Goal: Task Accomplishment & Management: Complete application form

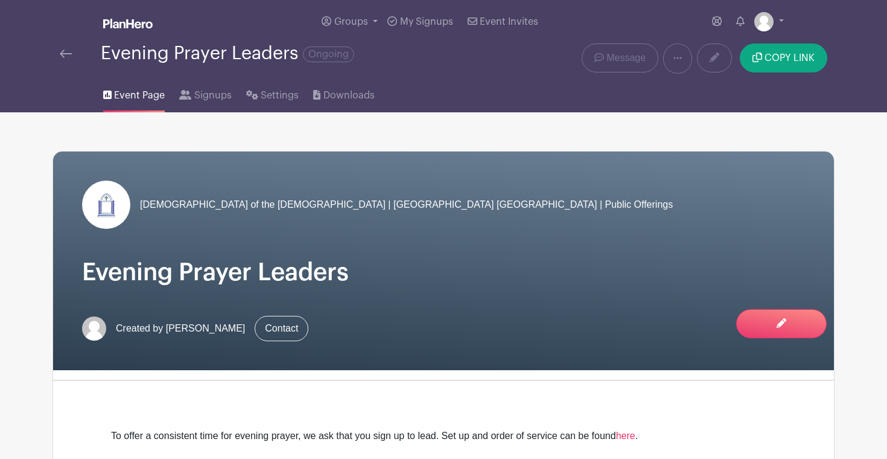
click at [65, 50] on img at bounding box center [66, 54] width 12 height 8
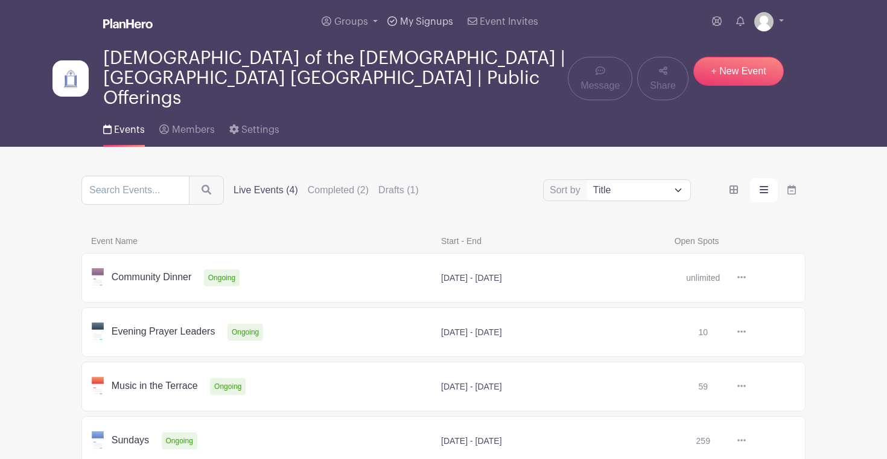
click at [413, 30] on link "My Signups" at bounding box center [420, 21] width 75 height 43
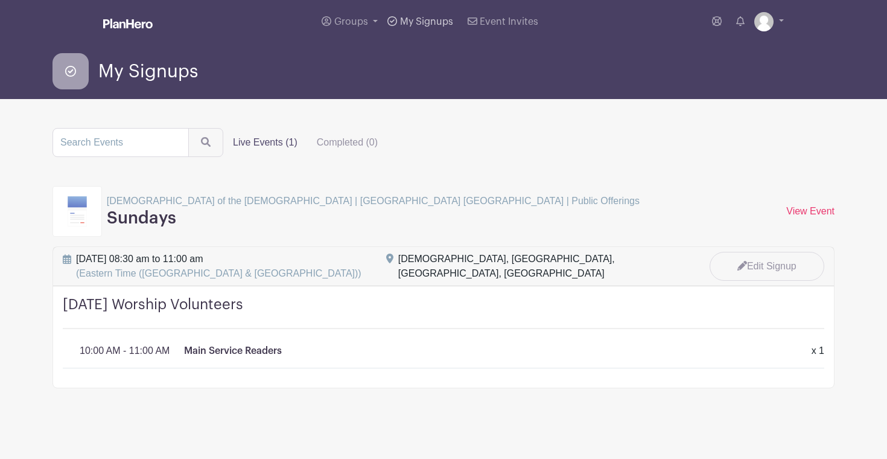
click at [417, 19] on span "My Signups" at bounding box center [426, 22] width 53 height 10
click at [365, 19] on span "Groups" at bounding box center [351, 22] width 34 height 10
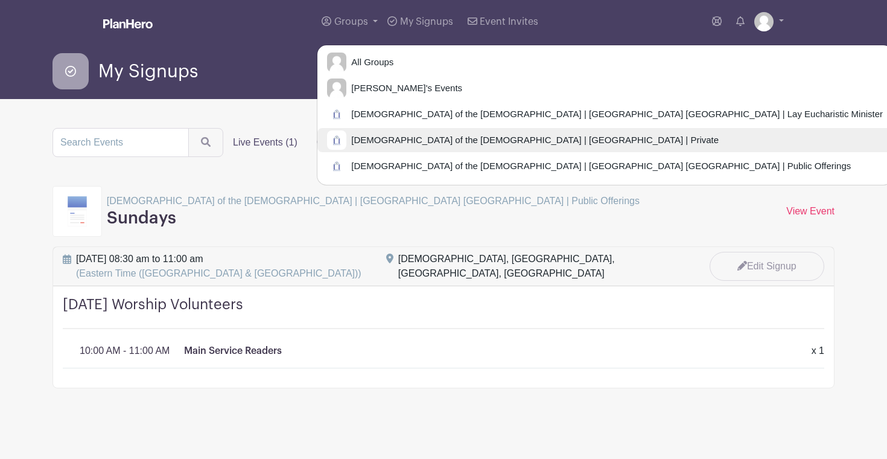
click at [377, 139] on span "[DEMOGRAPHIC_DATA] of the [DEMOGRAPHIC_DATA] | [GEOGRAPHIC_DATA] | Private" at bounding box center [533, 140] width 372 height 14
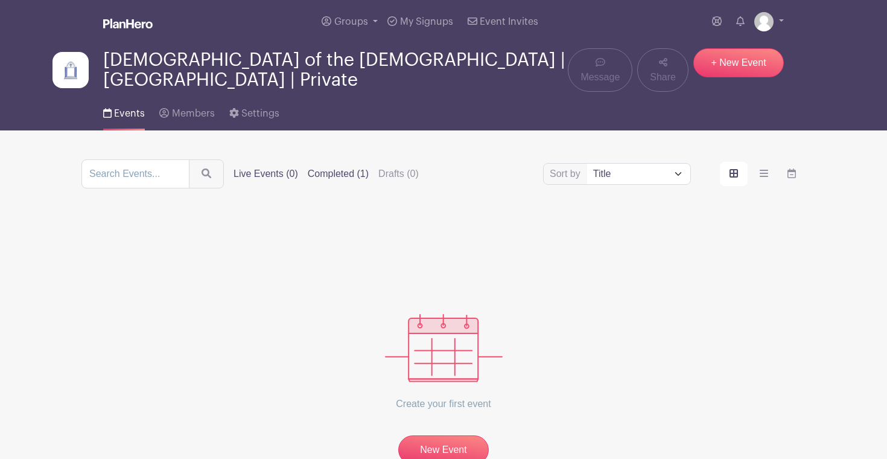
click at [312, 167] on label "Completed (1)" at bounding box center [338, 174] width 61 height 14
click at [0, 0] on input "Completed (1)" at bounding box center [0, 0] width 0 height 0
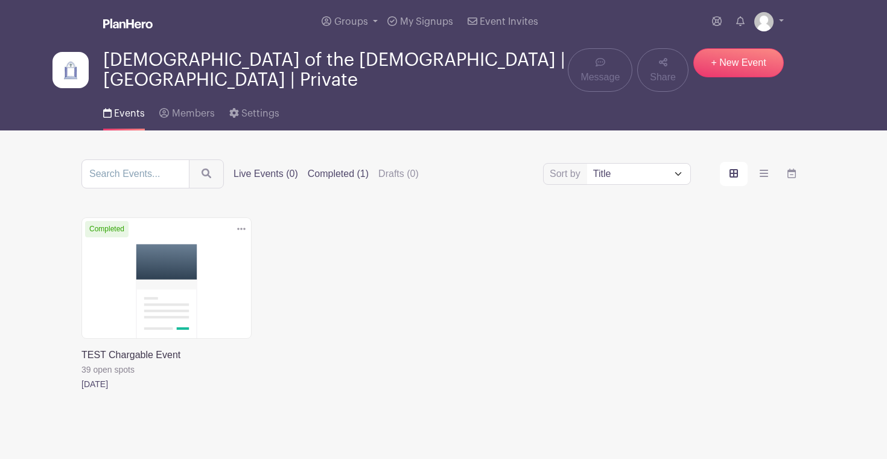
click at [258, 169] on label "Live Events (0)" at bounding box center [266, 174] width 65 height 14
click at [0, 0] on input "Live Events (0)" at bounding box center [0, 0] width 0 height 0
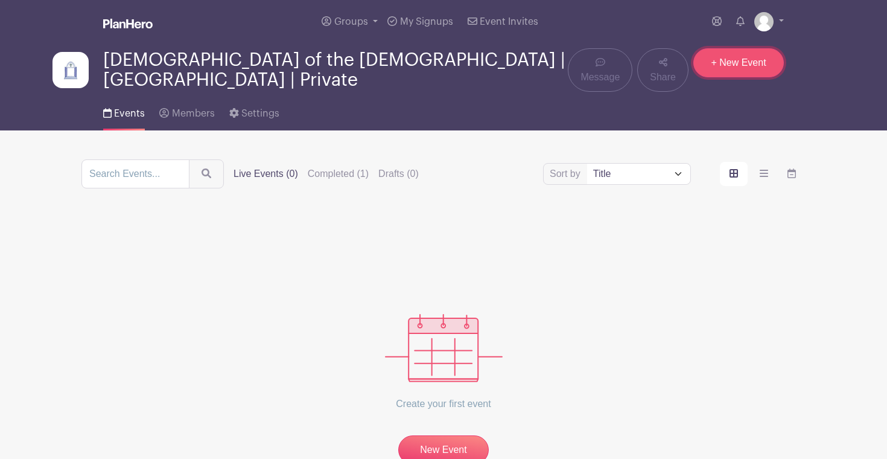
click at [747, 68] on link "+ New Event" at bounding box center [739, 62] width 91 height 29
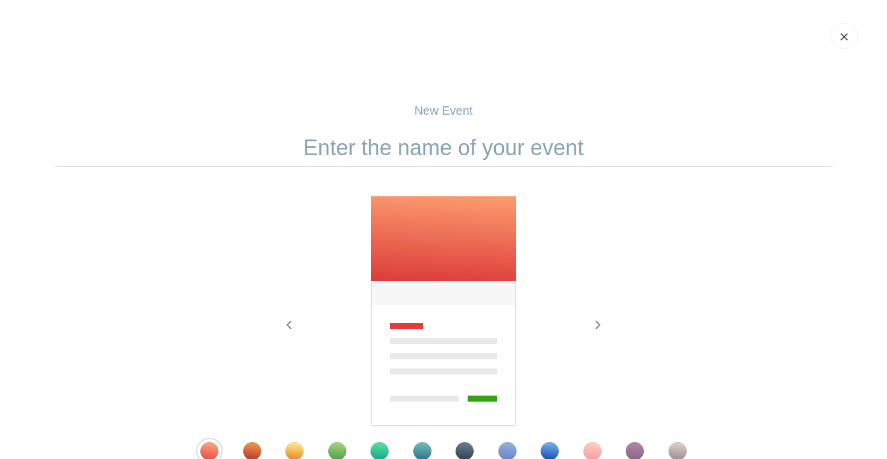
click at [493, 146] on input "text" at bounding box center [444, 147] width 782 height 37
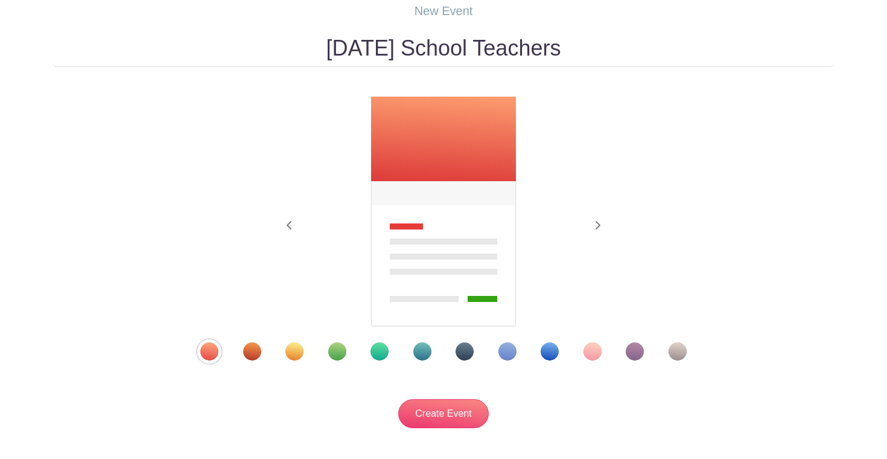
scroll to position [121, 0]
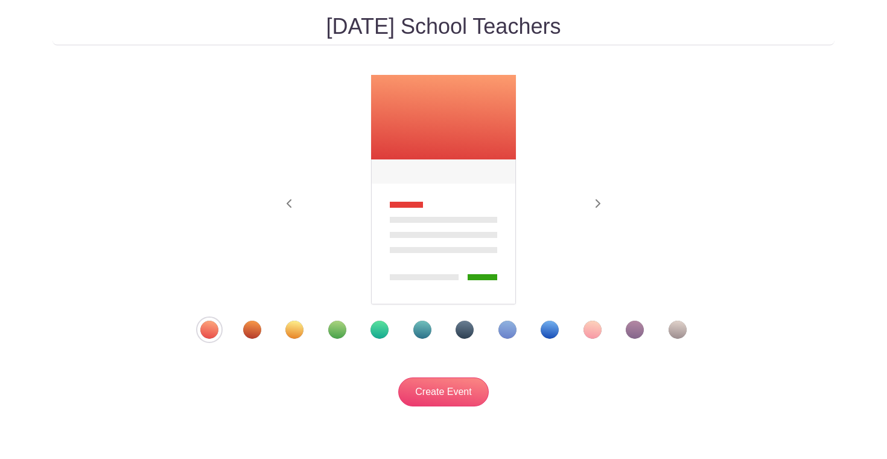
type input "[DATE] School Teachers"
click at [373, 333] on div "Template 5" at bounding box center [380, 330] width 18 height 18
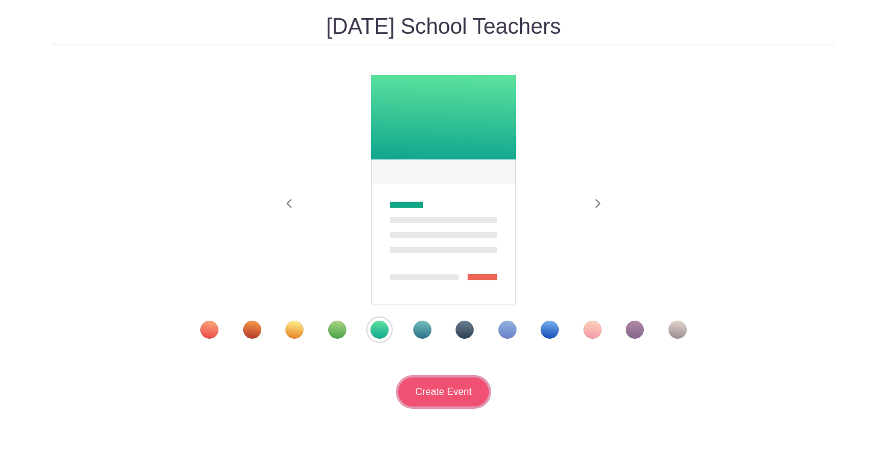
click at [465, 399] on input "Create Event" at bounding box center [443, 391] width 91 height 29
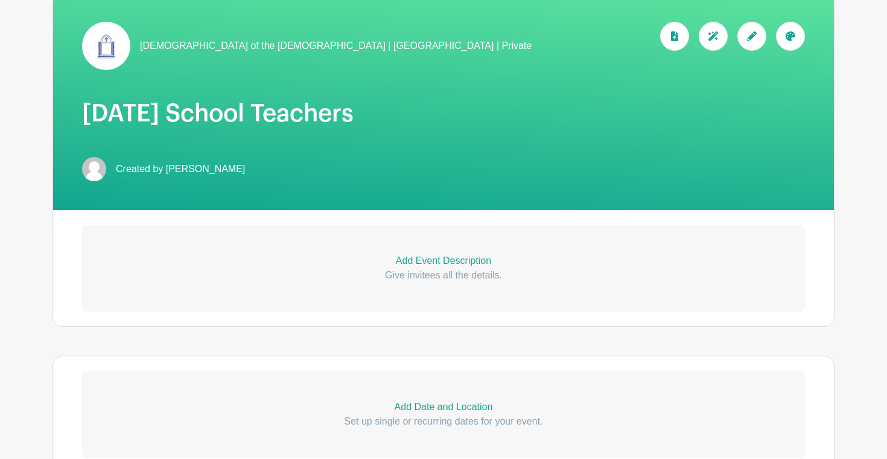
scroll to position [189, 0]
